Goal: Information Seeking & Learning: Learn about a topic

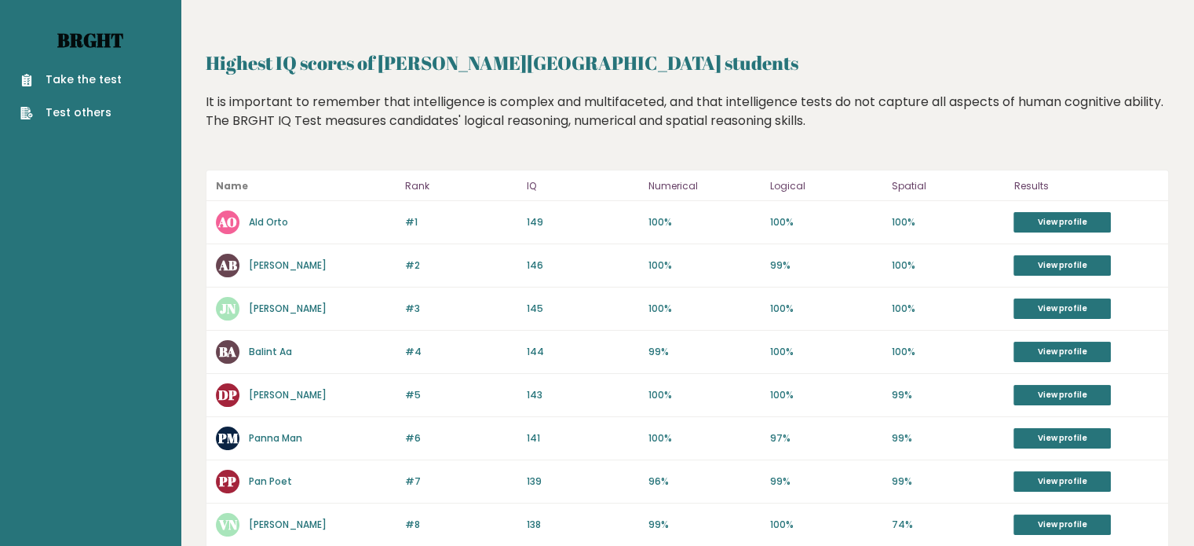
click at [95, 42] on link "Brght" at bounding box center [90, 39] width 66 height 25
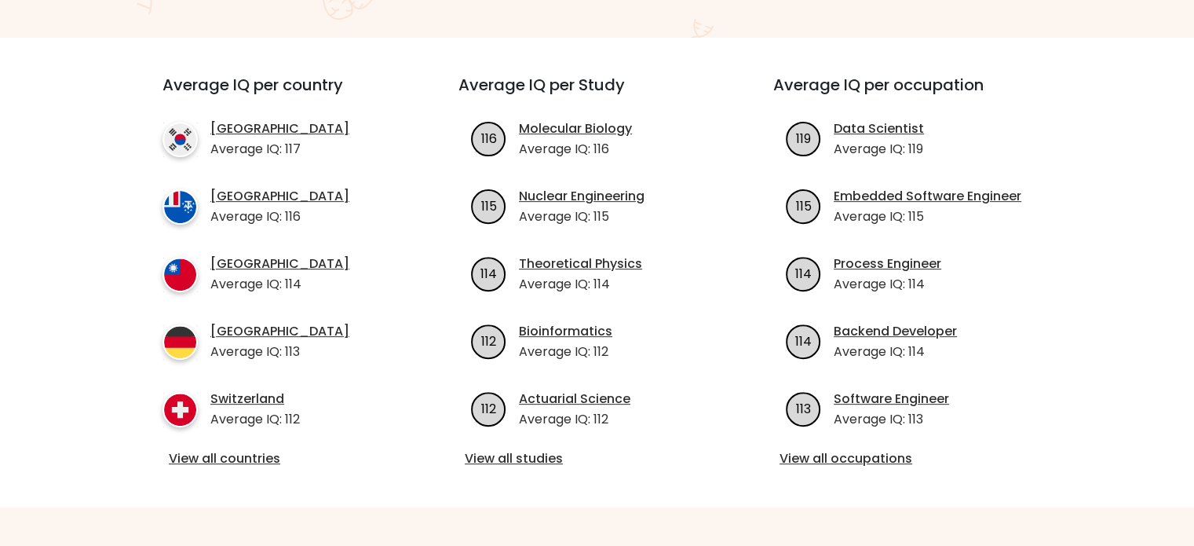
scroll to position [664, 0]
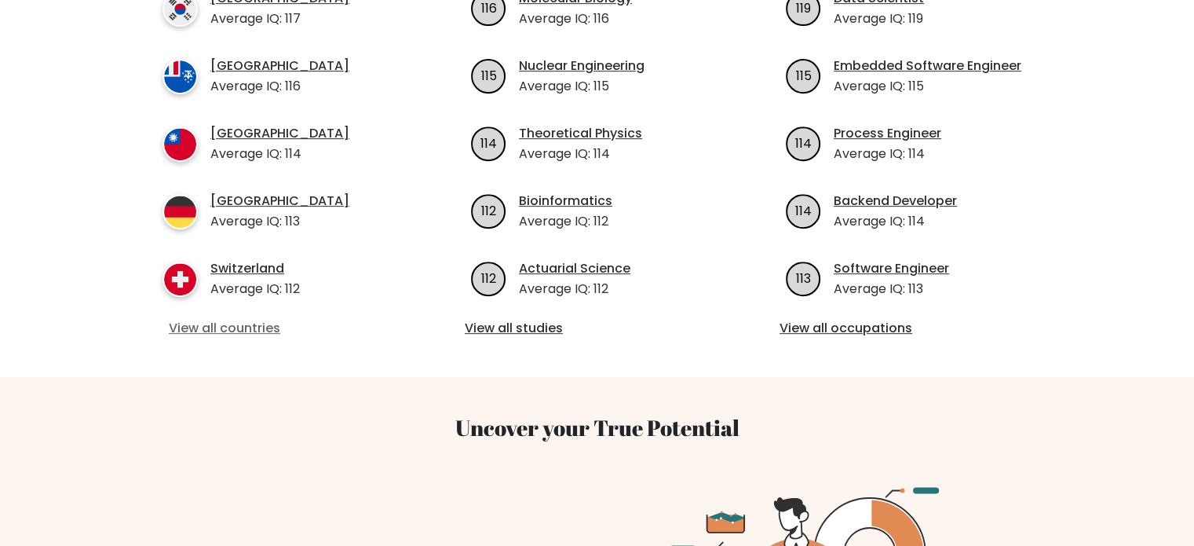
click at [204, 319] on link "View all countries" at bounding box center [282, 328] width 227 height 19
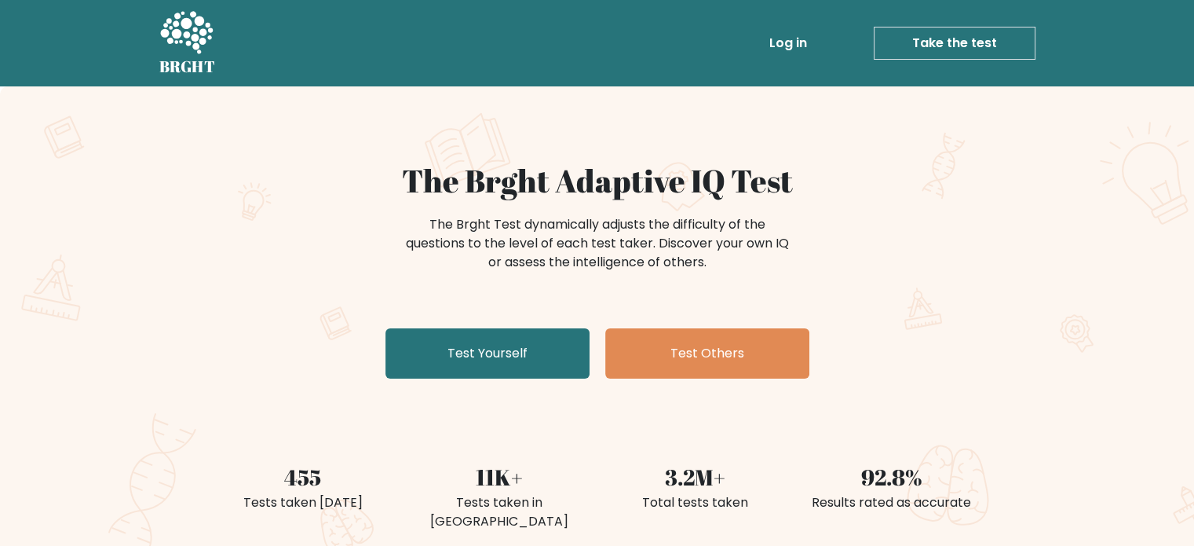
scroll to position [31, 0]
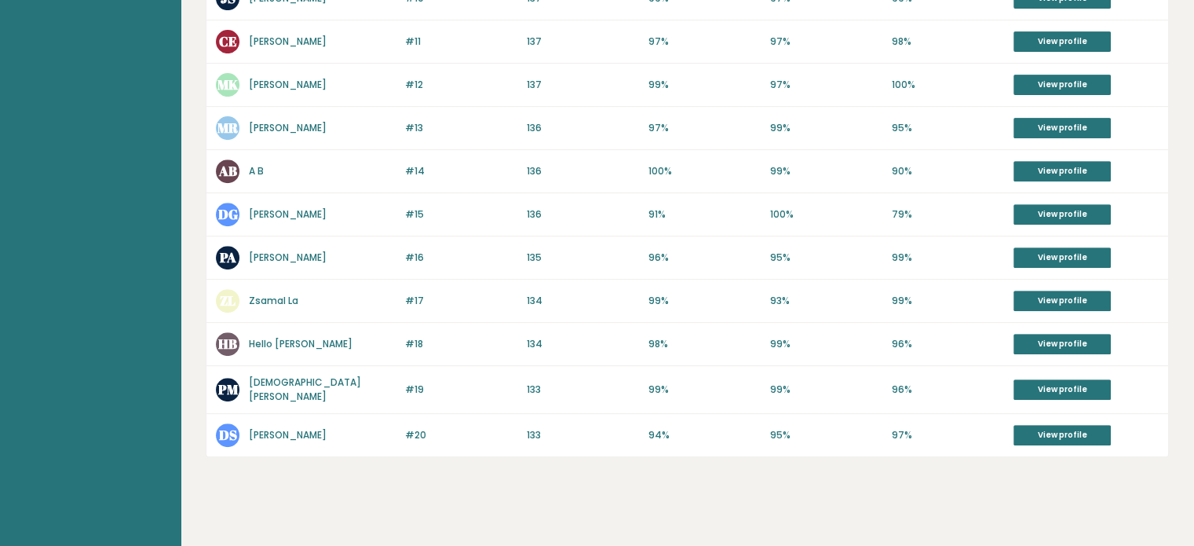
scroll to position [615, 0]
